Goal: Go to known website: Go to known website

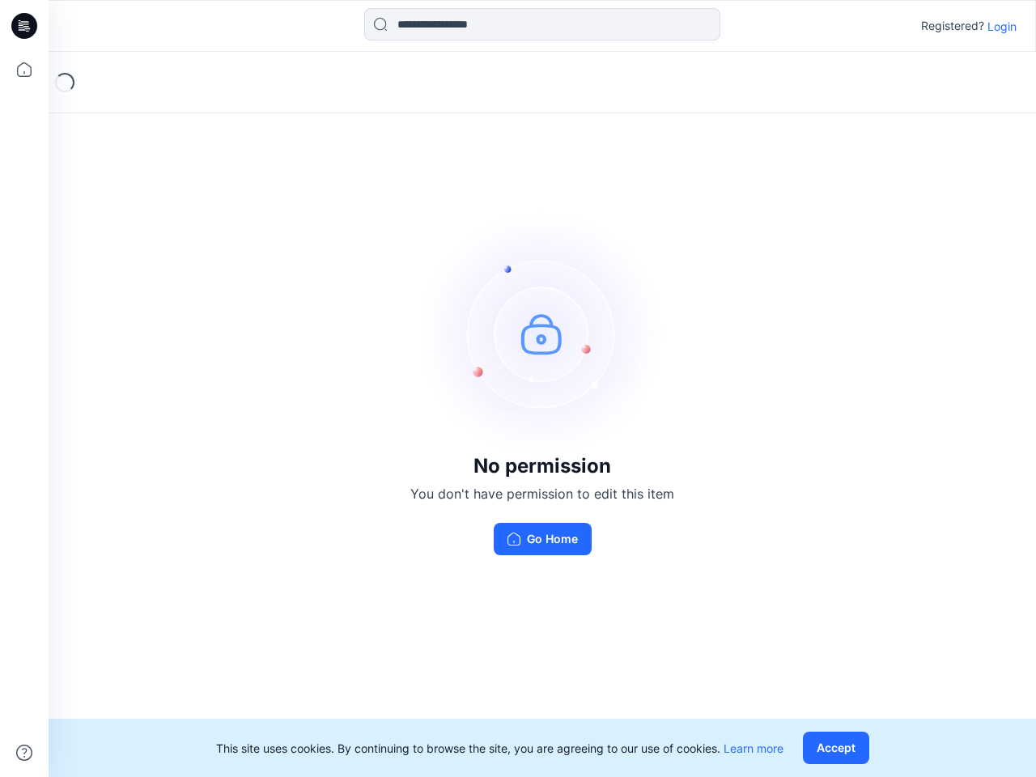
click at [518, 388] on img at bounding box center [542, 333] width 243 height 243
click at [25, 26] on icon at bounding box center [26, 26] width 6 height 1
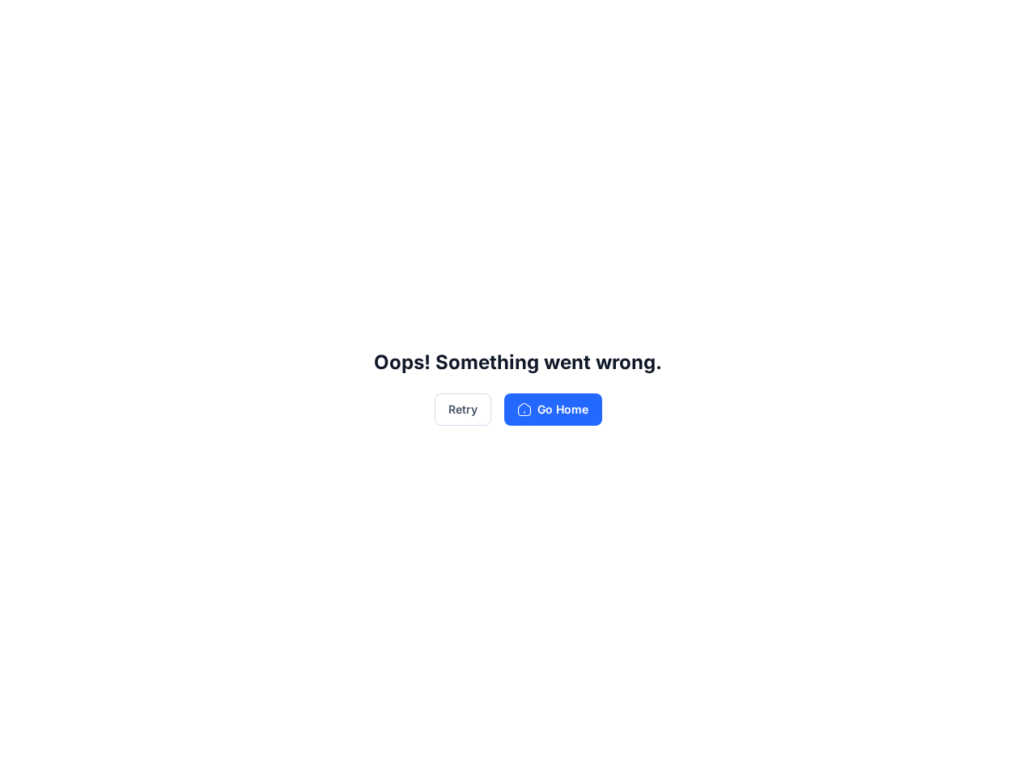
click at [24, 70] on div "Oops! Something went wrong. Retry Go Home" at bounding box center [518, 388] width 1036 height 777
click at [24, 752] on div "Oops! Something went wrong. Retry Go Home" at bounding box center [518, 388] width 1036 height 777
click at [542, 24] on div "Oops! Something went wrong. Retry Go Home" at bounding box center [518, 388] width 1036 height 777
click at [1002, 26] on div "Oops! Something went wrong. Retry Go Home" at bounding box center [518, 388] width 1036 height 777
click at [839, 748] on div "Oops! Something went wrong. Retry Go Home" at bounding box center [518, 388] width 1036 height 777
